Goal: Task Accomplishment & Management: Use online tool/utility

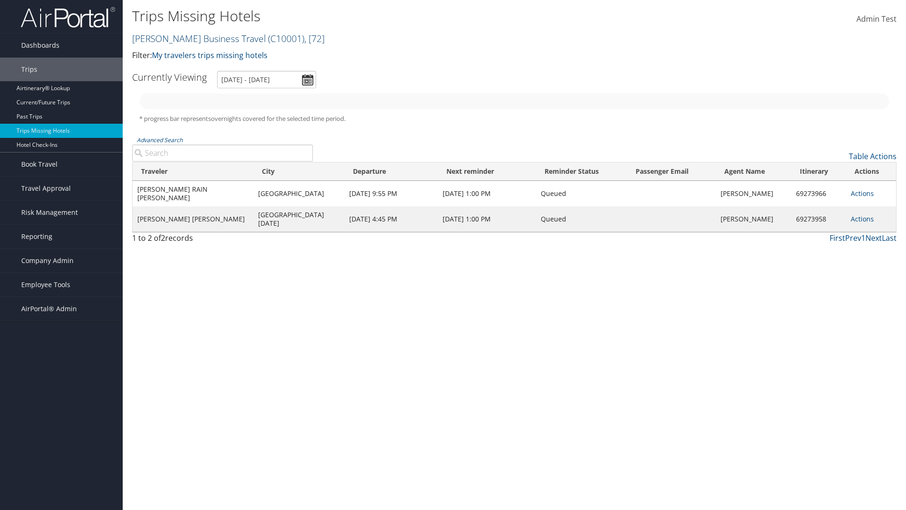
click at [194, 38] on link "Christopherson Business Travel ( C10001 ) , [ 72 ]" at bounding box center [228, 38] width 193 height 13
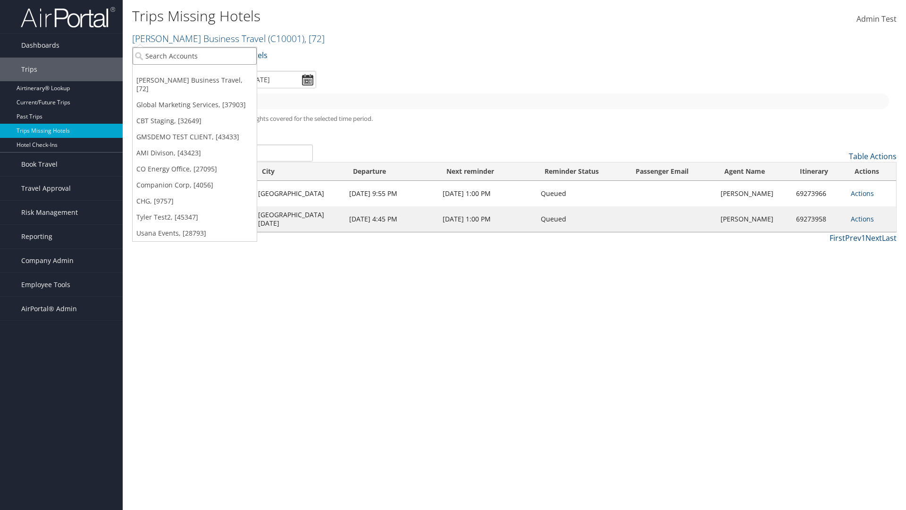
click at [194, 56] on input "search" at bounding box center [195, 55] width 124 height 17
type input "[PERSON_NAME] Business Travel"
click at [208, 82] on div "Account" at bounding box center [207, 81] width 161 height 8
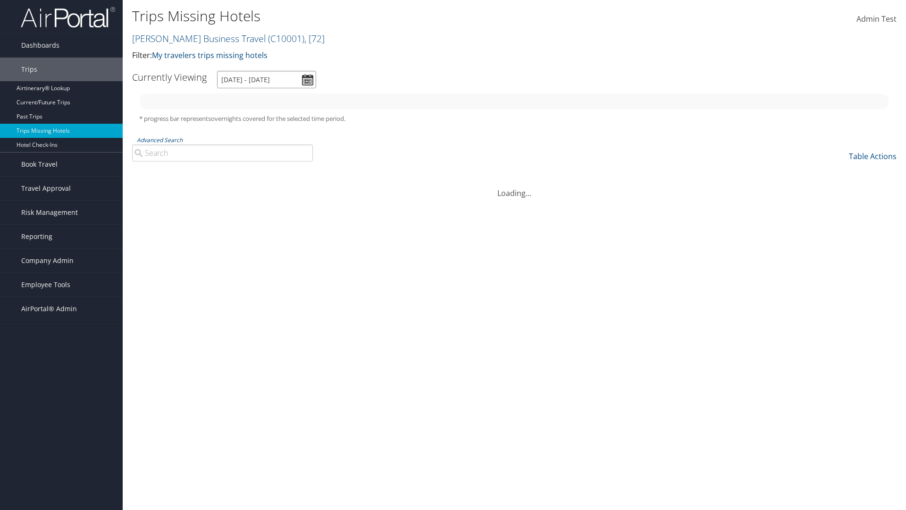
click at [267, 79] on input "[DATE] - [DATE]" at bounding box center [266, 79] width 99 height 17
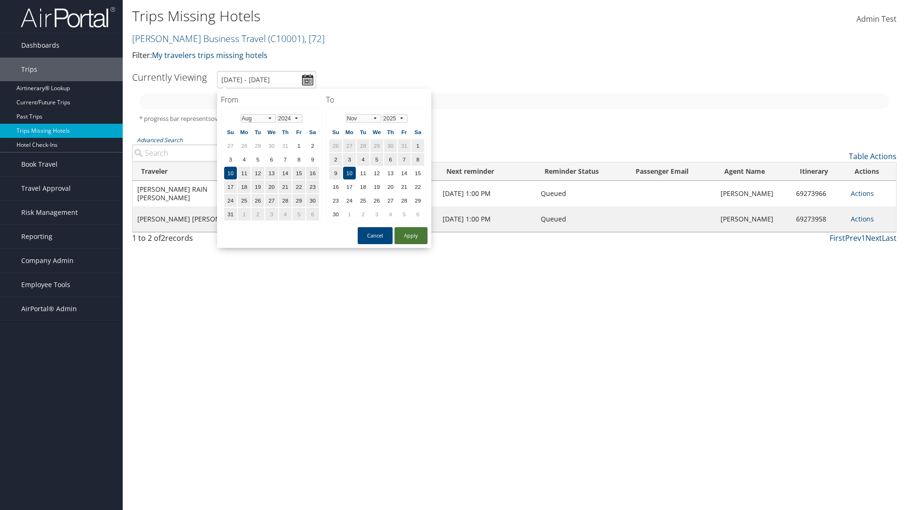
click at [411, 235] on button "Apply" at bounding box center [410, 235] width 33 height 17
type input "[DATE] - [DATE]"
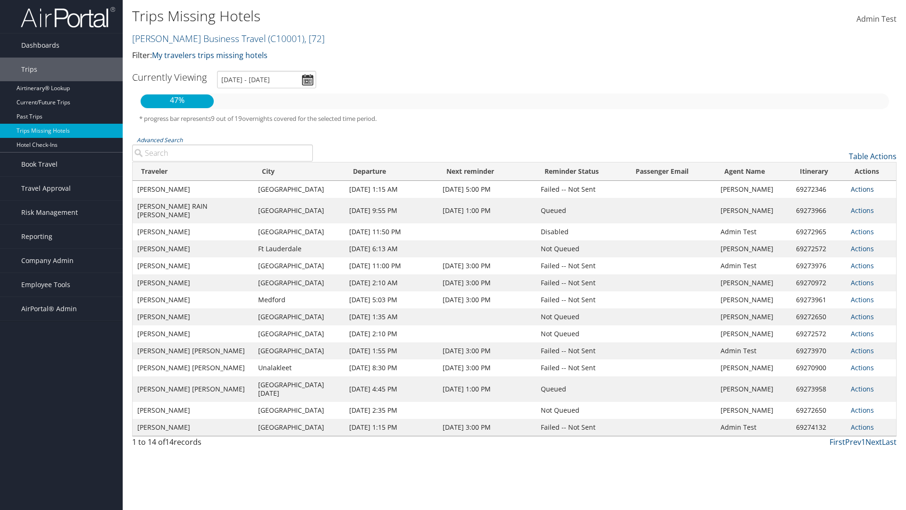
click at [861, 193] on link "Actions" at bounding box center [862, 188] width 23 height 9
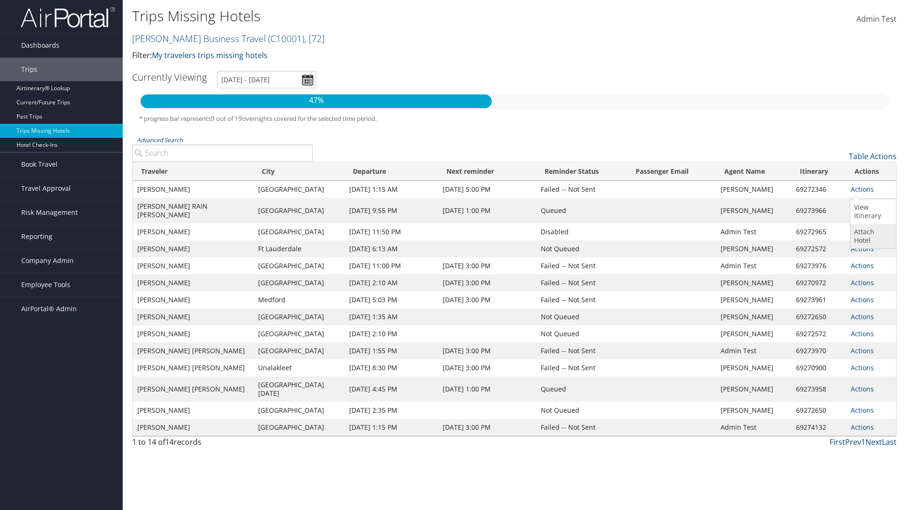
click at [872, 236] on link "Attach Hotel" at bounding box center [871, 236] width 43 height 25
